Goal: Information Seeking & Learning: Learn about a topic

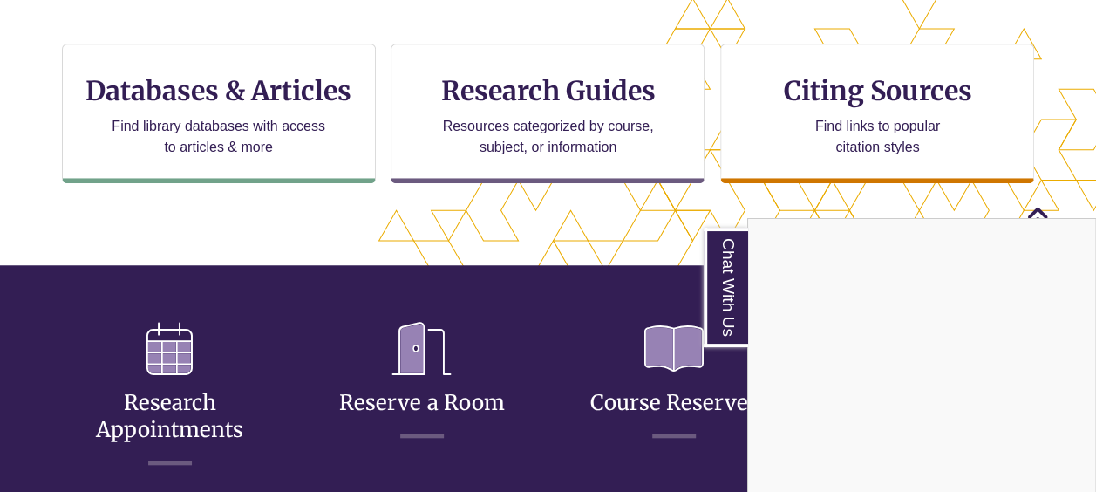
scroll to position [523, 0]
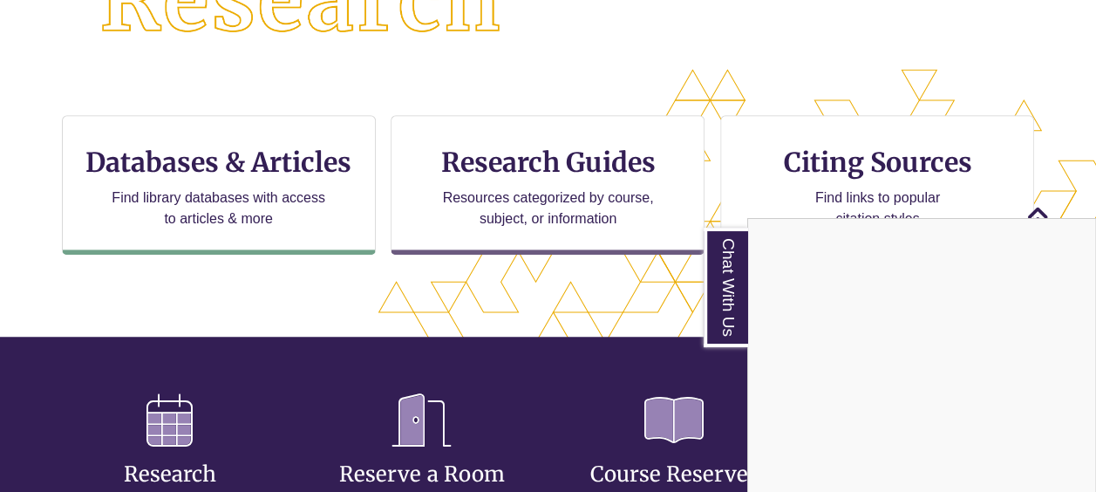
click at [279, 165] on div "Chat With Us" at bounding box center [548, 246] width 1096 height 492
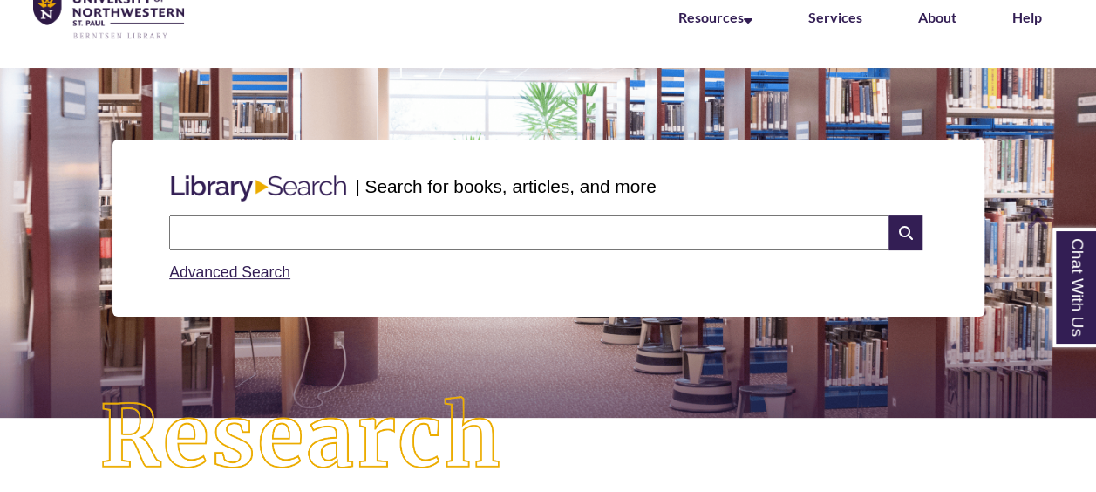
scroll to position [0, 0]
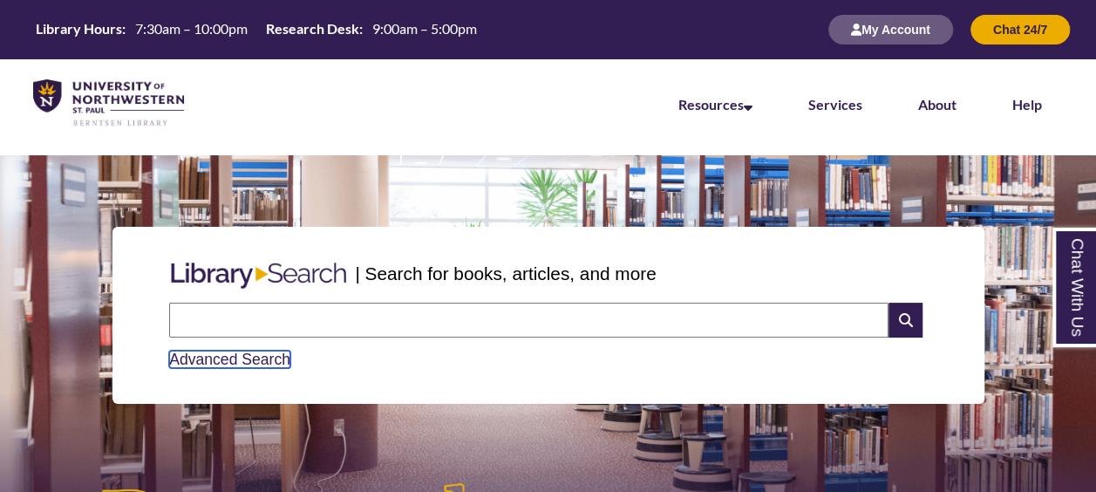
click at [251, 357] on link "Advanced Search" at bounding box center [229, 358] width 121 height 17
click at [528, 327] on input "text" at bounding box center [528, 320] width 719 height 35
click at [391, 328] on input "text" at bounding box center [528, 320] width 719 height 35
type input "******"
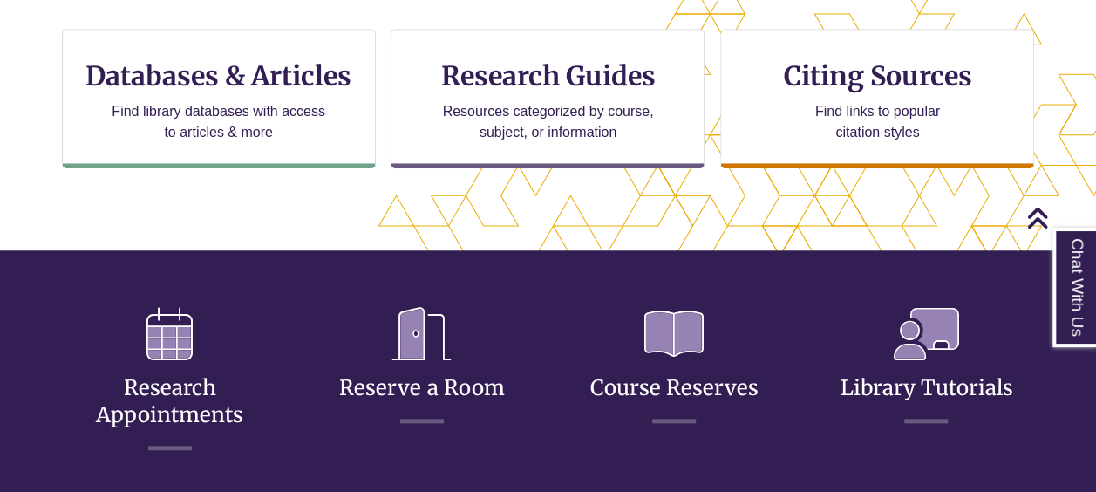
scroll to position [610, 0]
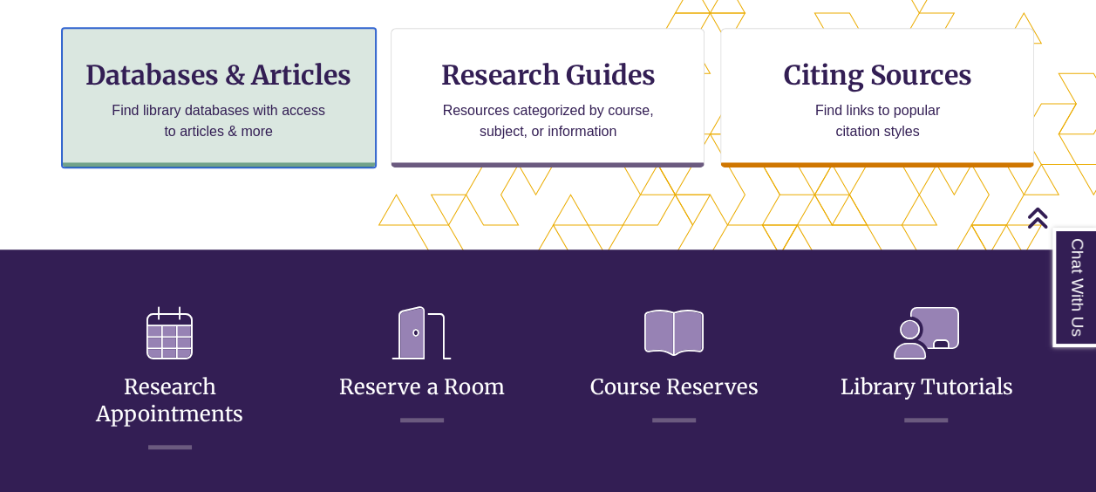
click at [288, 80] on h3 "Databases & Articles" at bounding box center [219, 74] width 284 height 33
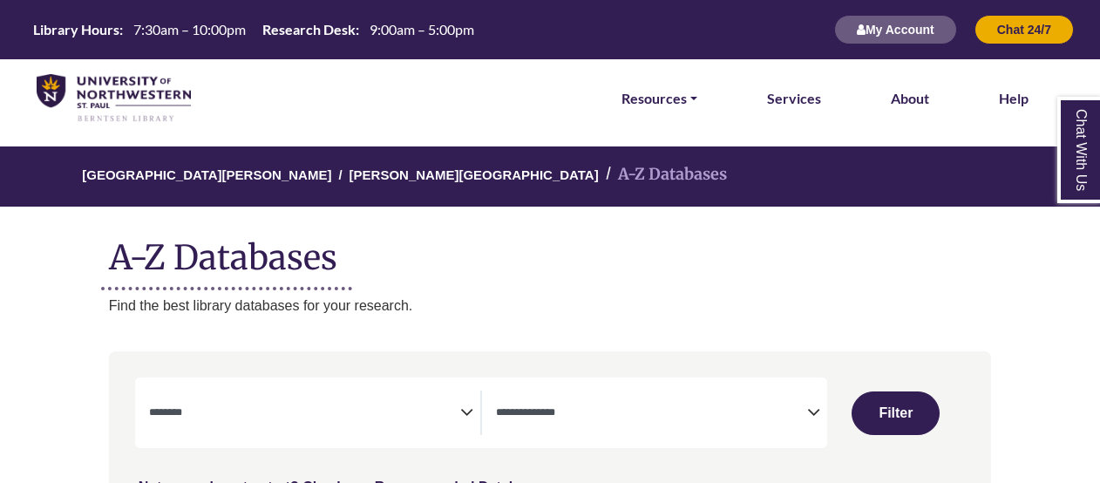
select select "Database Subject Filter"
select select "Database Types Filter"
select select "Database Subject Filter"
select select "Database Types Filter"
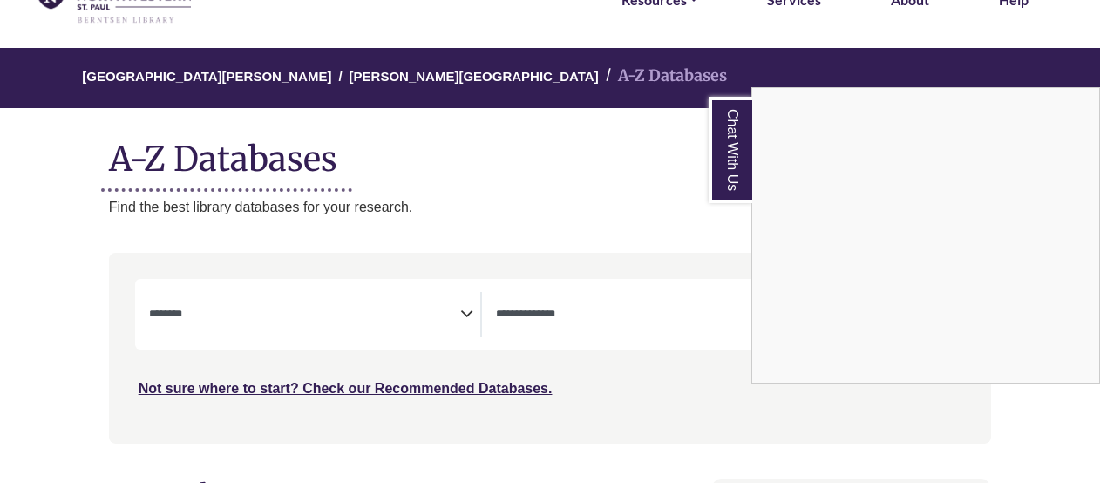
scroll to position [87, 0]
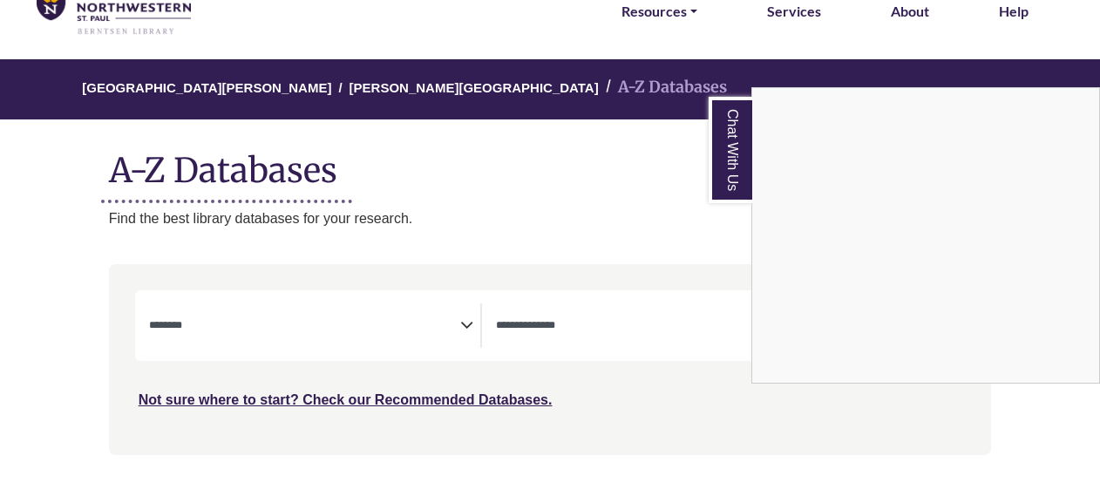
click at [470, 321] on div "Chat With Us" at bounding box center [550, 241] width 1100 height 483
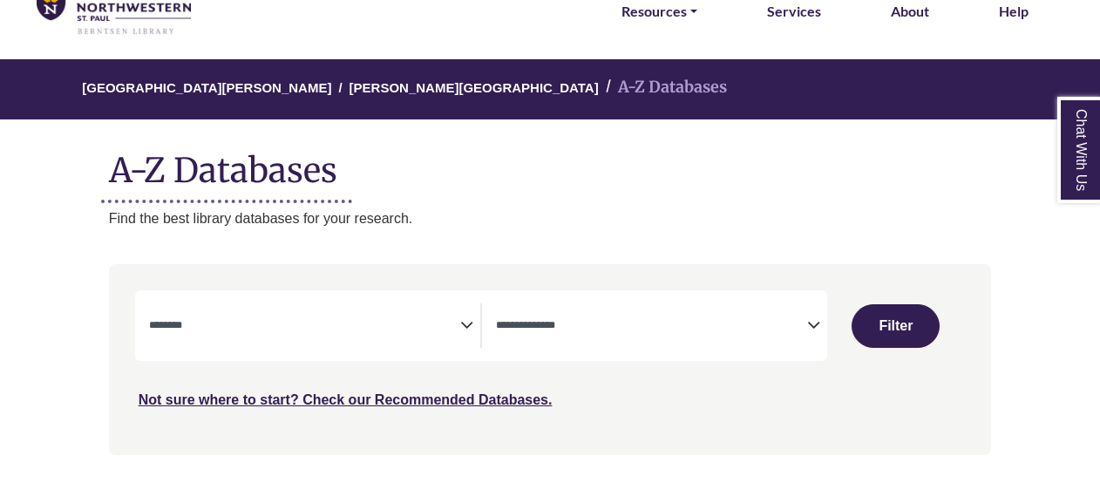
click at [464, 325] on icon "Search filters" at bounding box center [466, 322] width 13 height 26
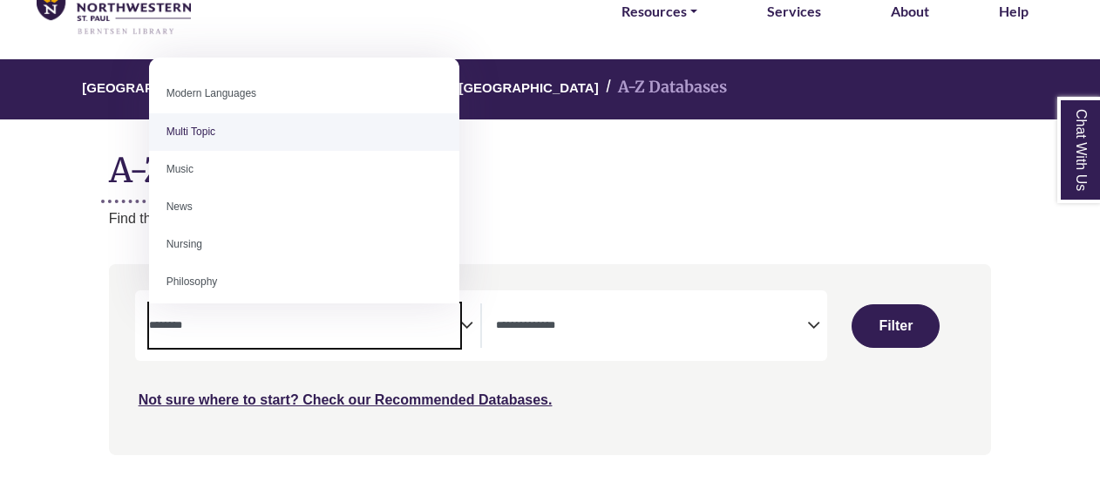
scroll to position [1221, 0]
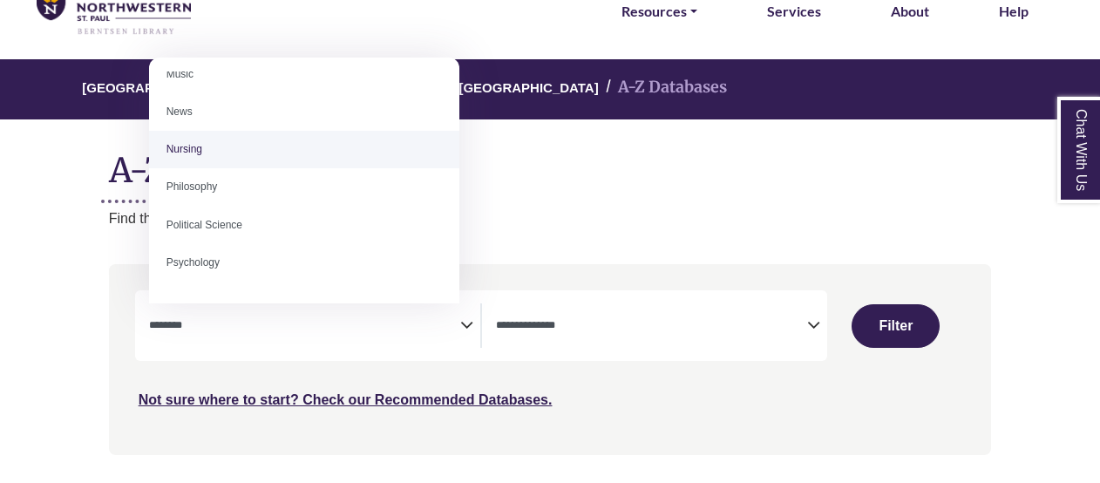
select select "*****"
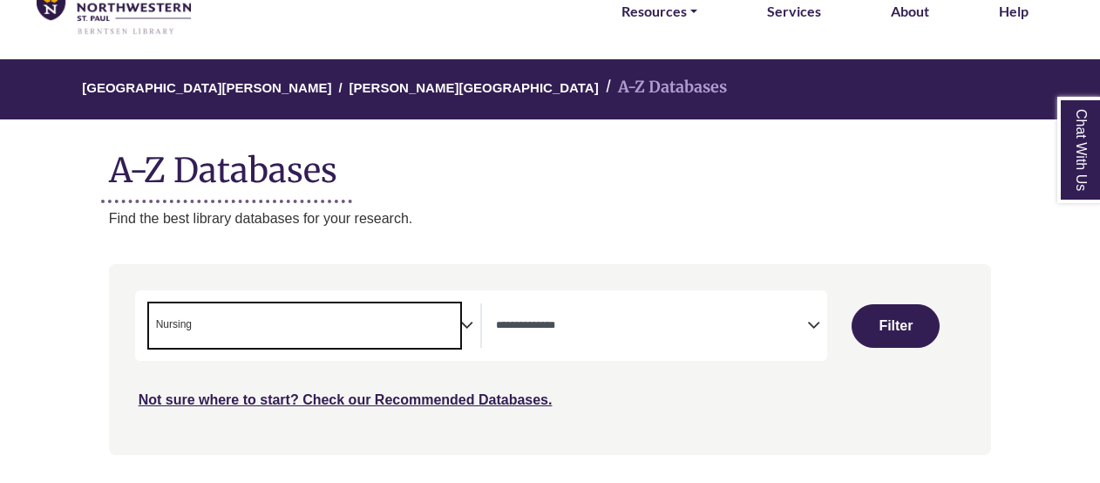
click at [814, 328] on icon "Search filters" at bounding box center [813, 322] width 13 height 26
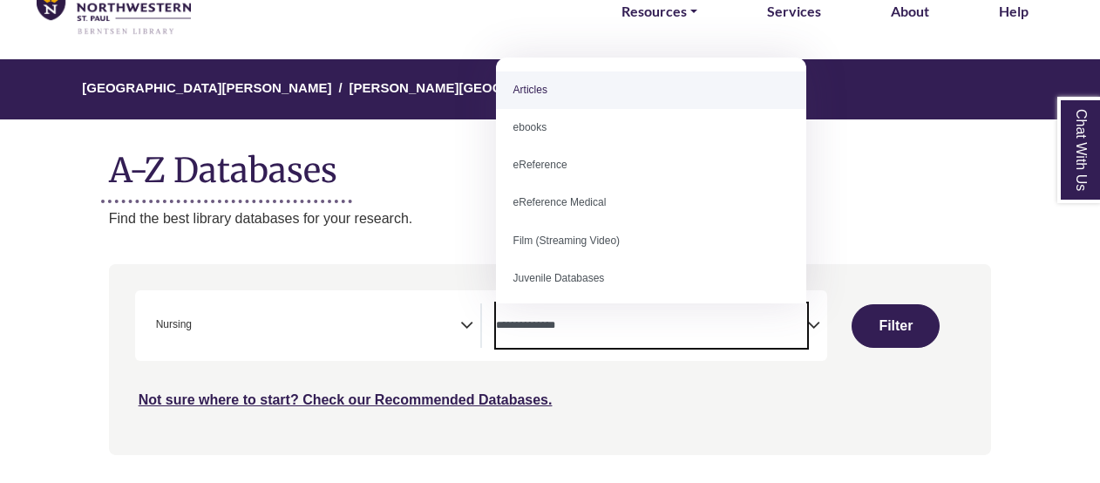
select select "*****"
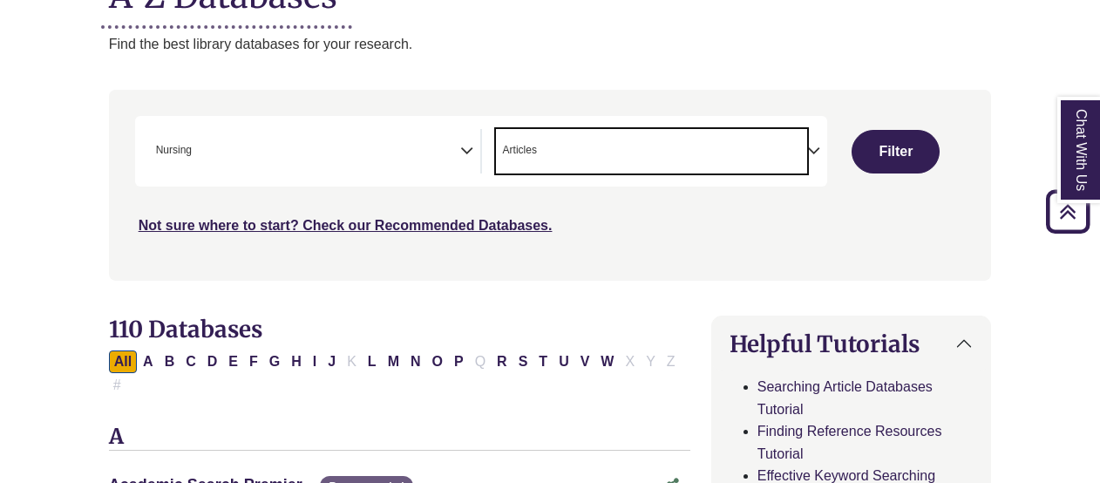
scroll to position [349, 0]
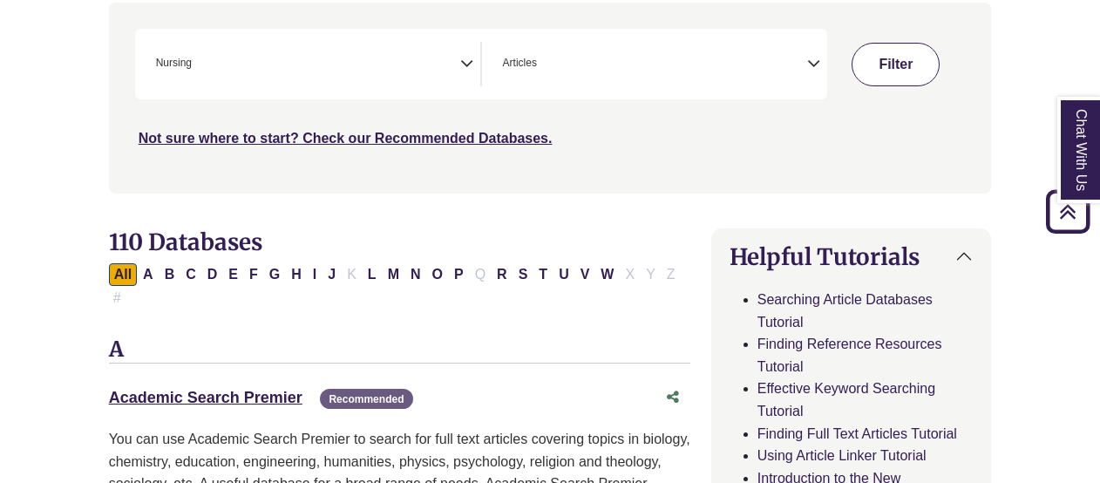
click at [886, 79] on button "Filter" at bounding box center [896, 65] width 88 height 44
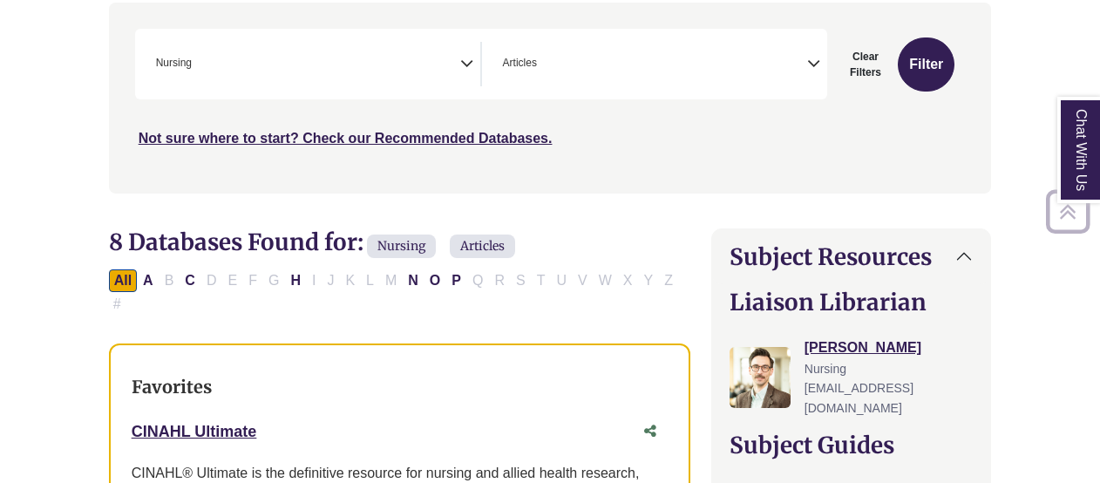
scroll to position [436, 0]
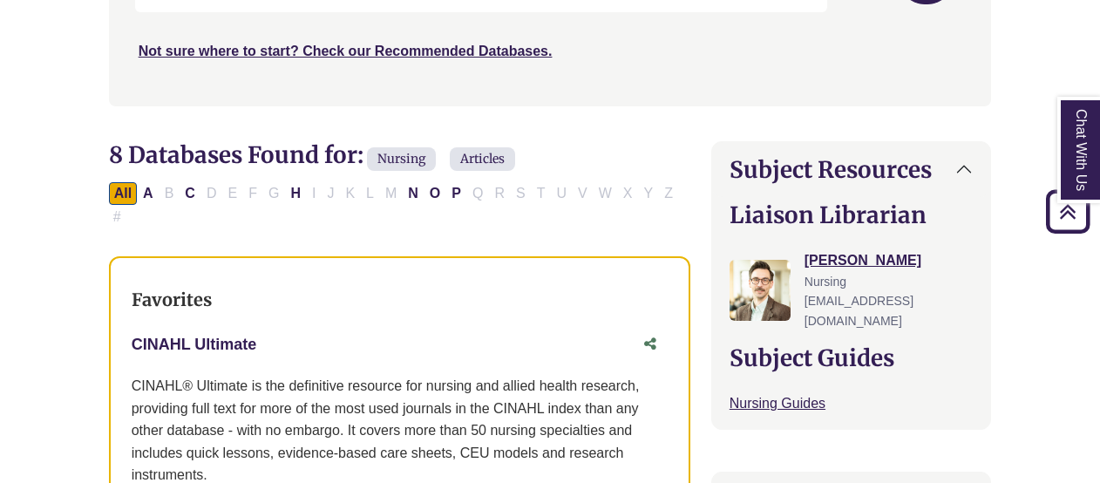
click at [182, 336] on link "CINAHL Ultimate This link opens in a new window" at bounding box center [195, 344] width 126 height 17
